Goal: Find specific page/section: Find specific page/section

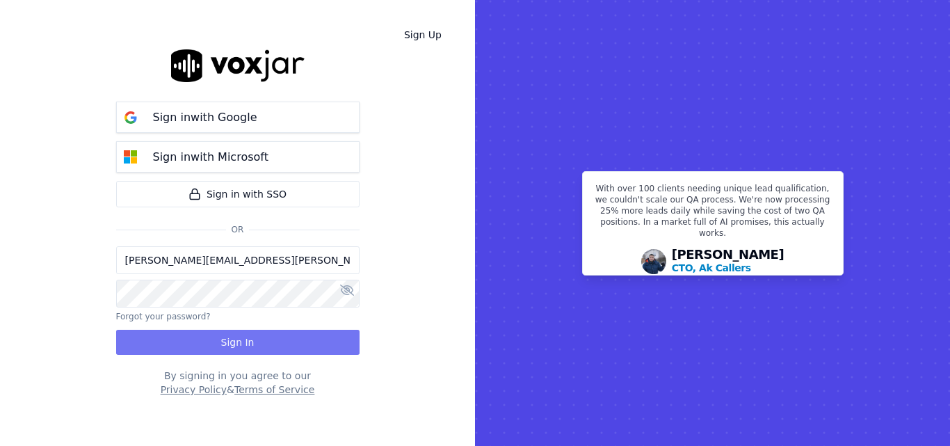
click at [282, 336] on button "Sign In" at bounding box center [237, 342] width 243 height 25
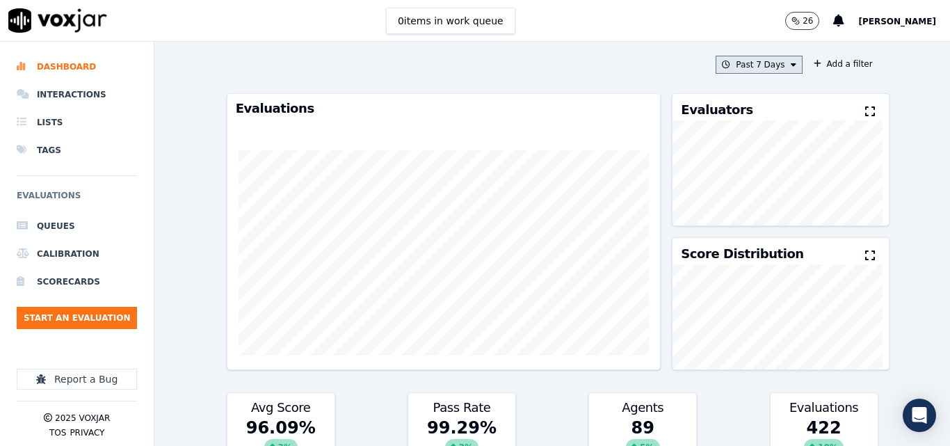
click at [769, 62] on button "Past 7 Days" at bounding box center [759, 65] width 86 height 18
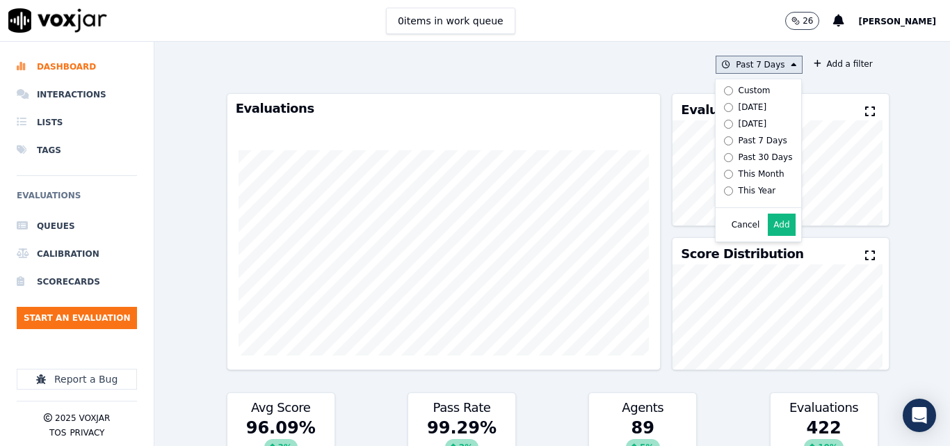
click at [739, 103] on div "Today" at bounding box center [753, 107] width 29 height 11
click at [738, 117] on label "Yesterday" at bounding box center [756, 123] width 74 height 17
click at [768, 229] on button "Add" at bounding box center [781, 225] width 27 height 22
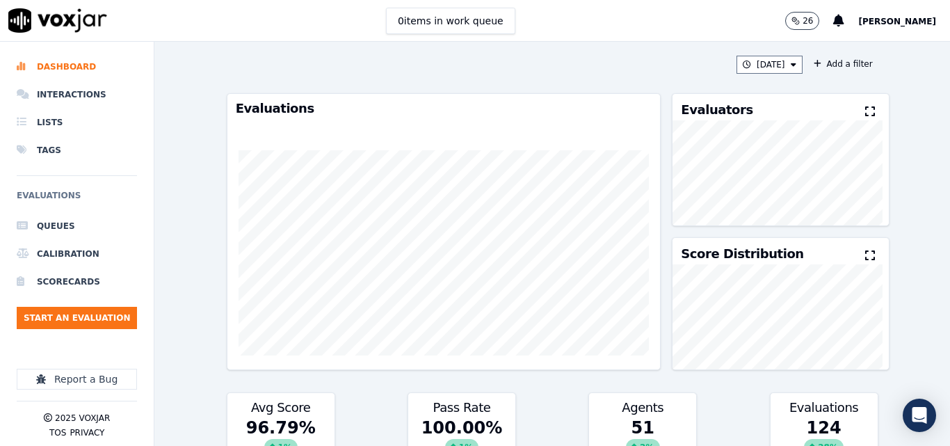
click at [865, 106] on button at bounding box center [872, 112] width 15 height 17
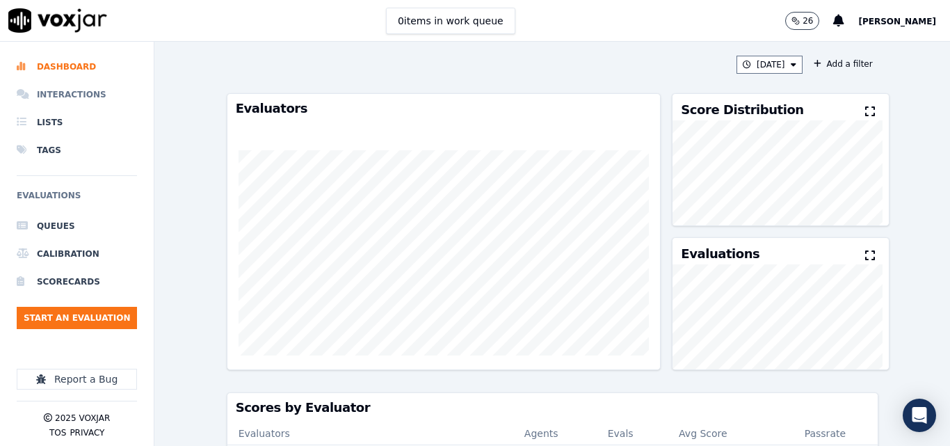
click at [26, 95] on icon at bounding box center [24, 94] width 15 height 11
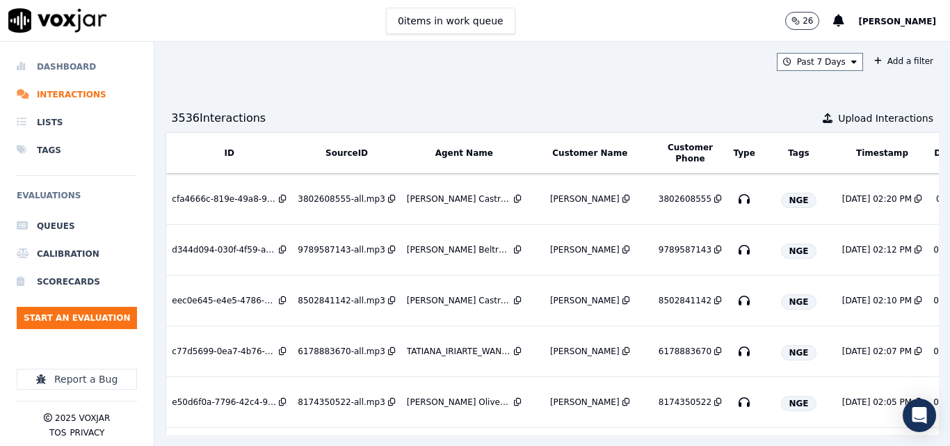
click at [60, 56] on li "Dashboard" at bounding box center [77, 67] width 120 height 28
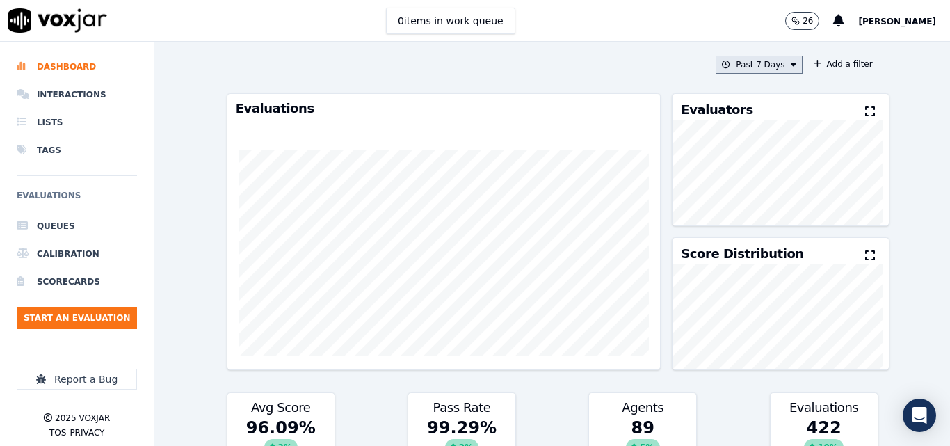
click at [743, 63] on button "Past 7 Days" at bounding box center [759, 65] width 86 height 18
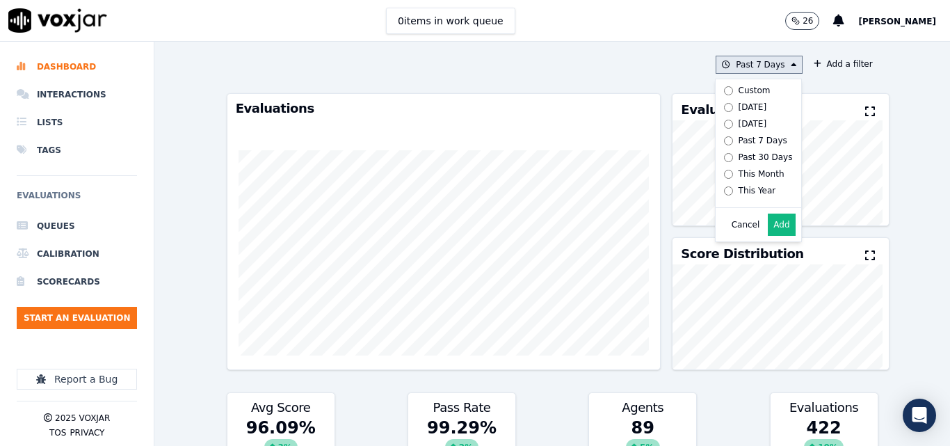
click at [739, 106] on div "Today" at bounding box center [753, 107] width 29 height 11
click at [768, 231] on button "Add" at bounding box center [781, 225] width 27 height 22
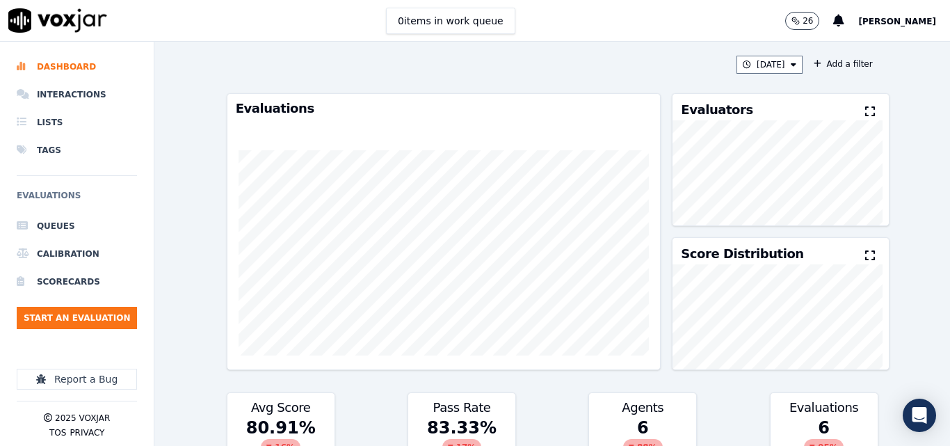
click at [845, 109] on div "Evaluators" at bounding box center [781, 107] width 216 height 26
click at [865, 109] on icon at bounding box center [870, 111] width 10 height 11
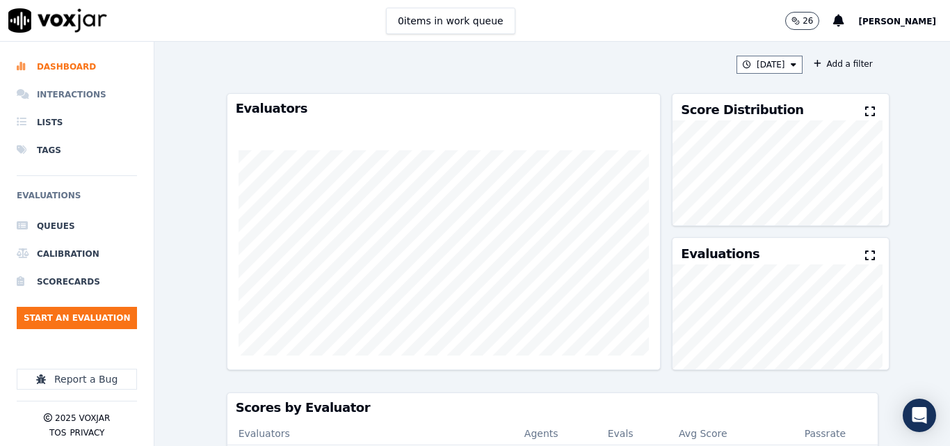
click at [83, 89] on li "Interactions" at bounding box center [77, 95] width 120 height 28
